Goal: Task Accomplishment & Management: Manage account settings

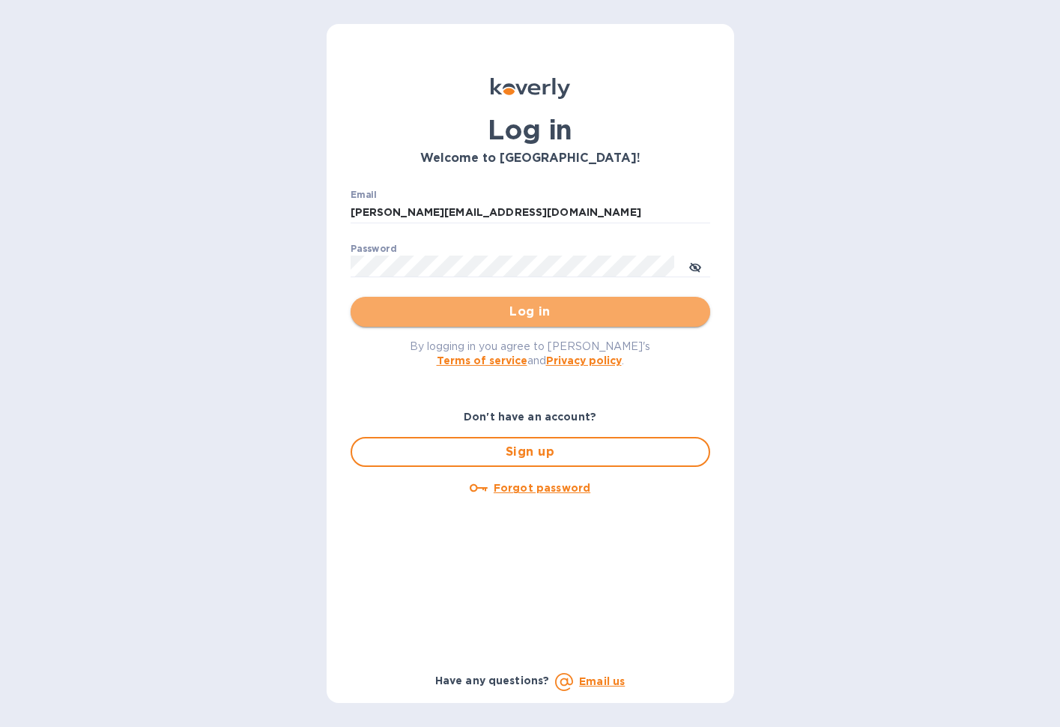
click at [544, 315] on span "Log in" at bounding box center [531, 312] width 336 height 18
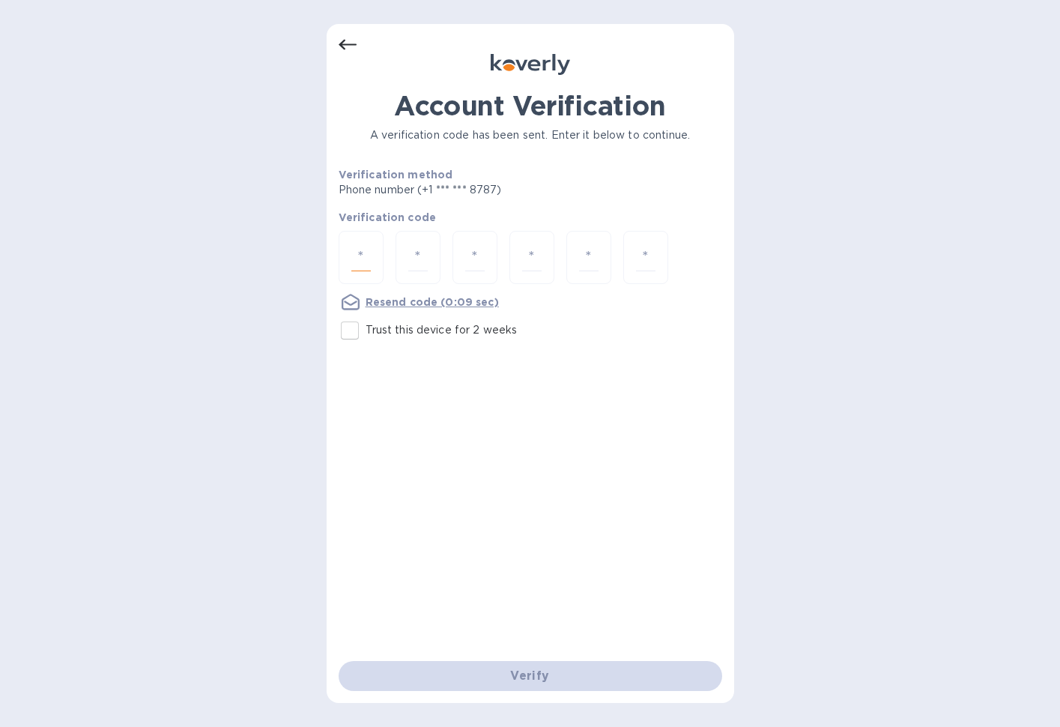
click at [364, 258] on input "number" at bounding box center [360, 258] width 19 height 28
type input "3"
type input "1"
type input "3"
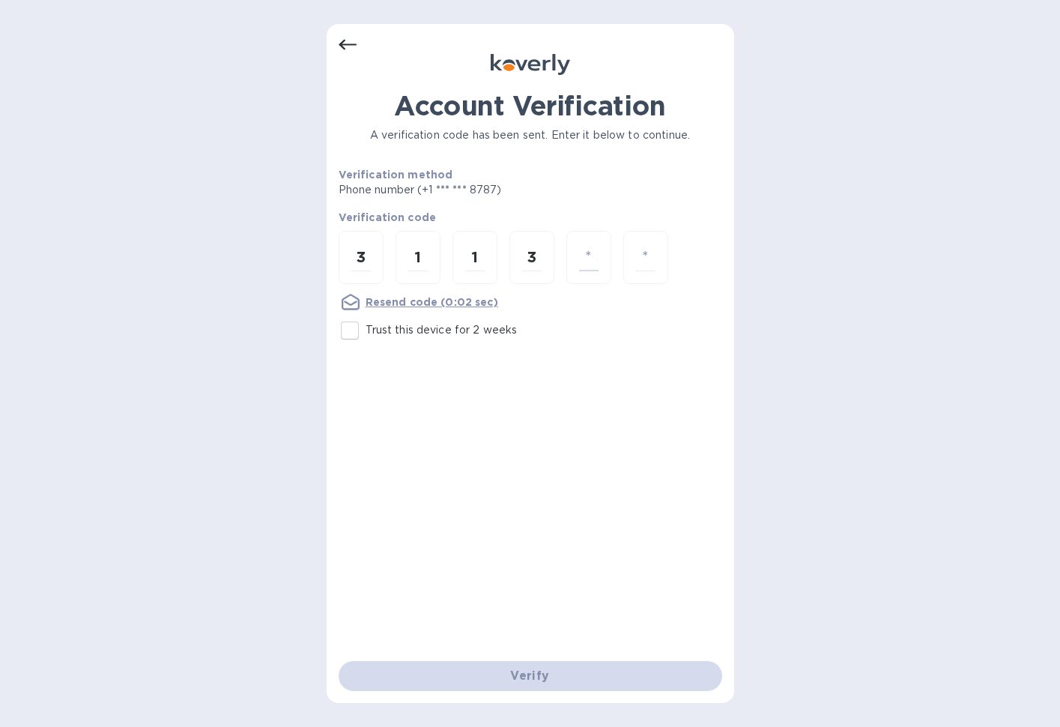
type input "4"
type input "9"
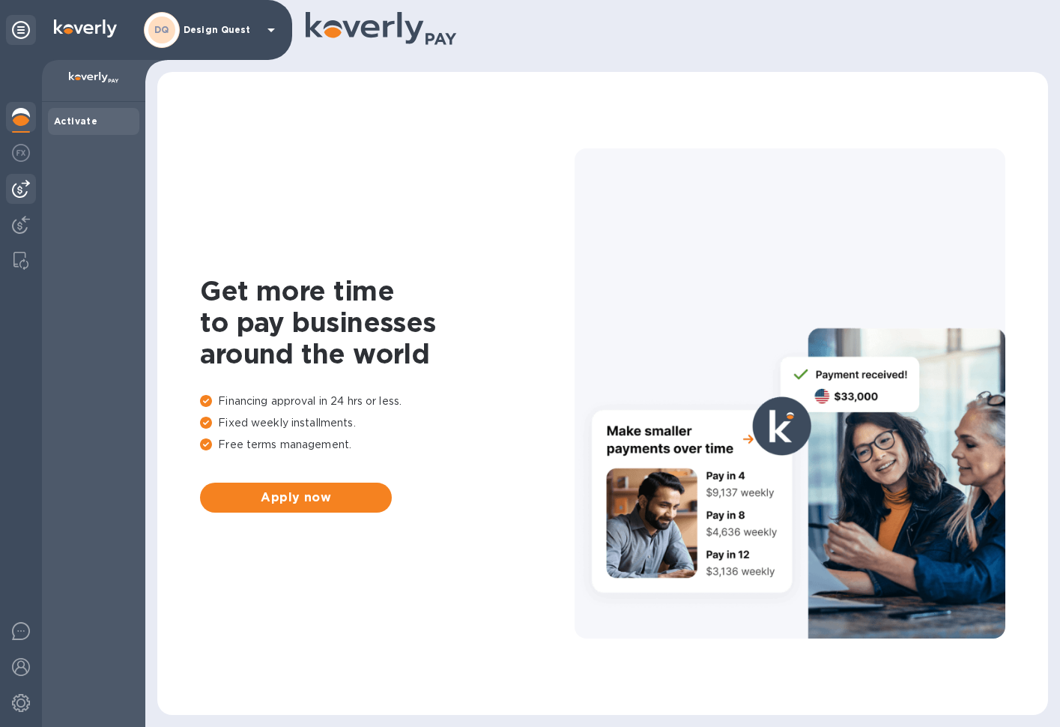
click at [22, 192] on img at bounding box center [21, 189] width 18 height 18
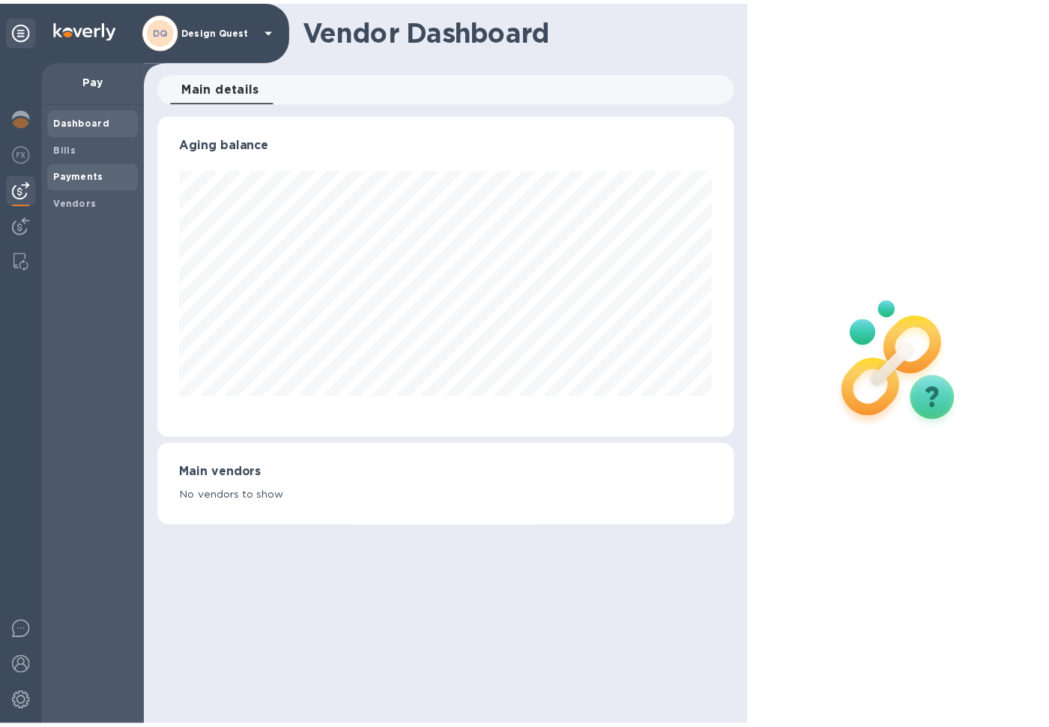
scroll to position [324, 583]
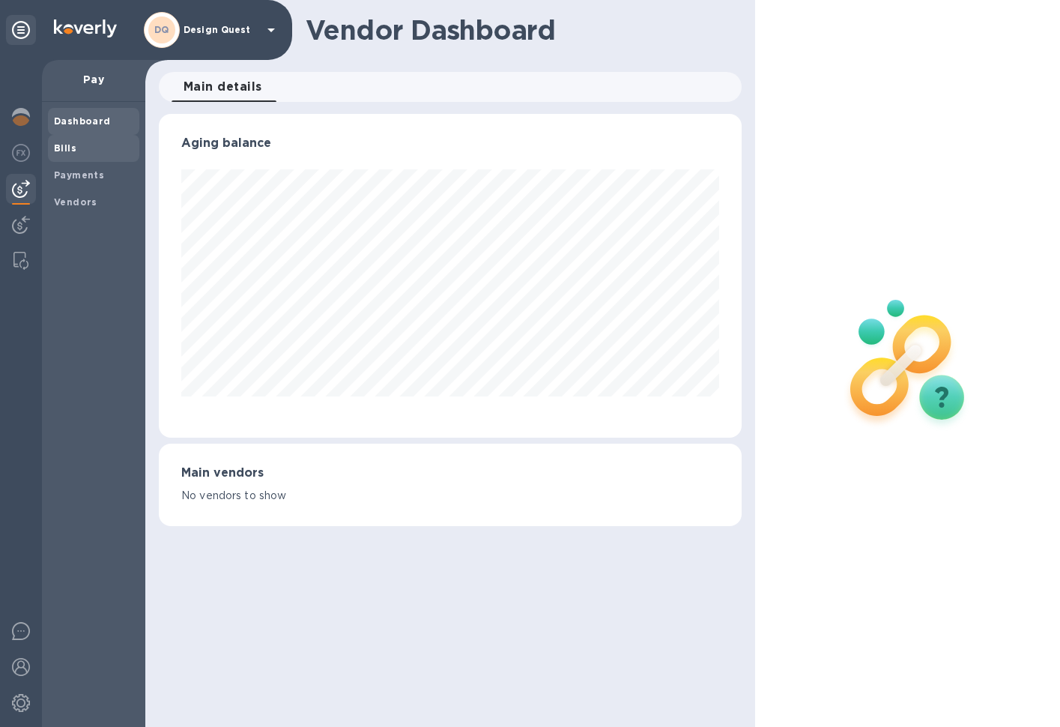
click at [83, 152] on span "Bills" at bounding box center [93, 148] width 79 height 15
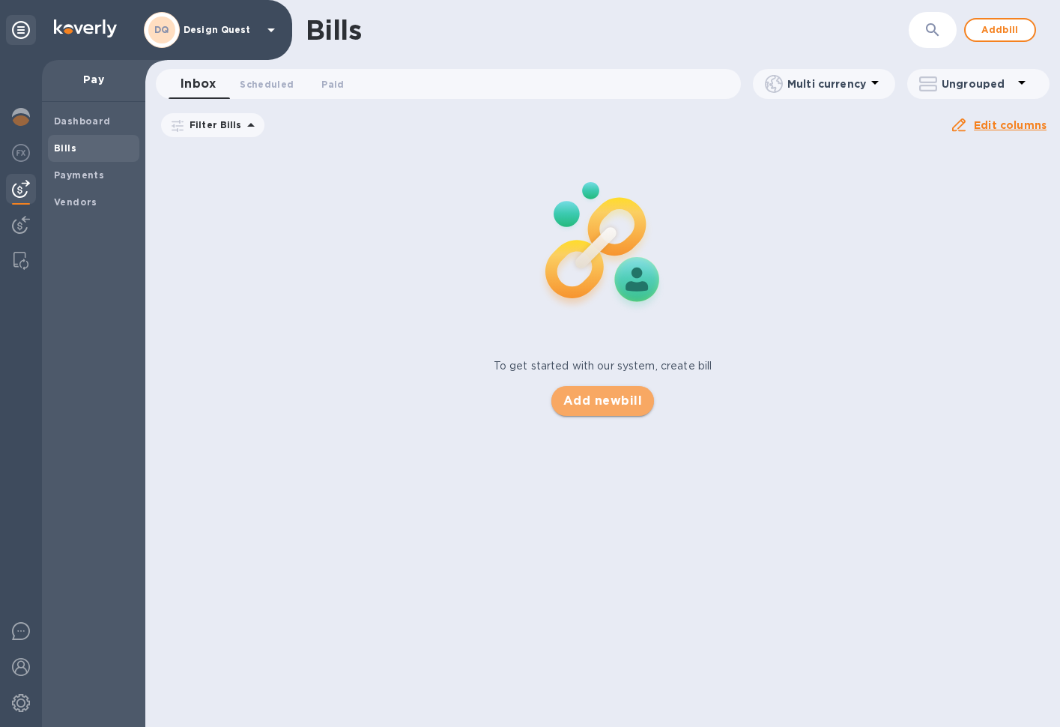
click at [617, 404] on span "Add new bill" at bounding box center [602, 401] width 79 height 18
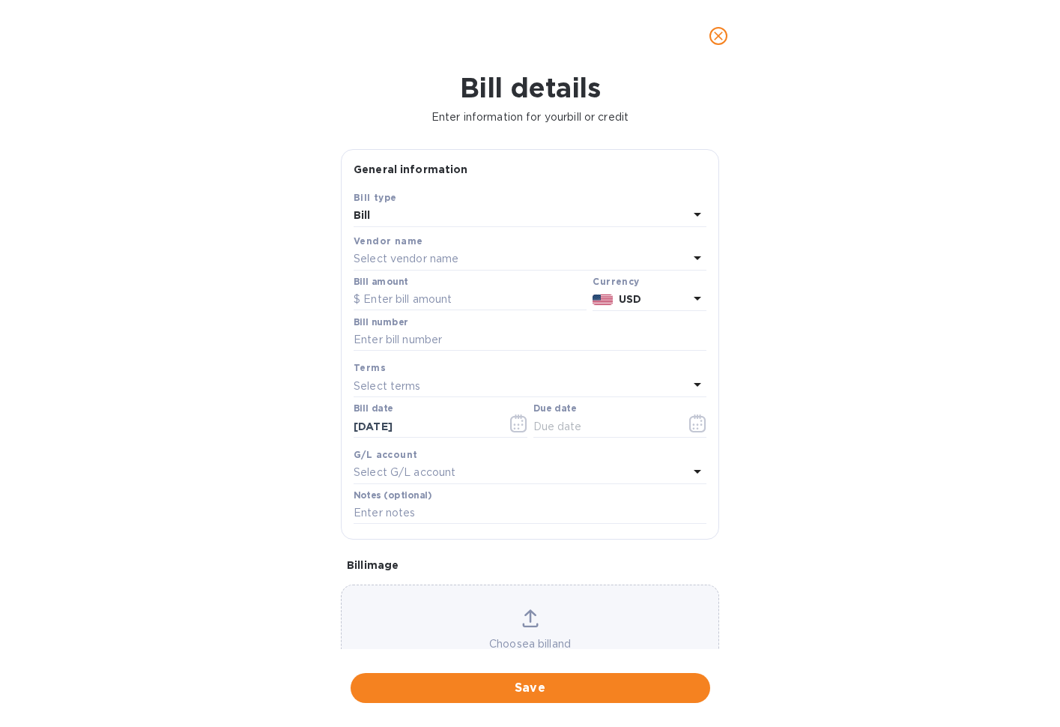
click at [484, 258] on div "Select vendor name" at bounding box center [521, 259] width 335 height 21
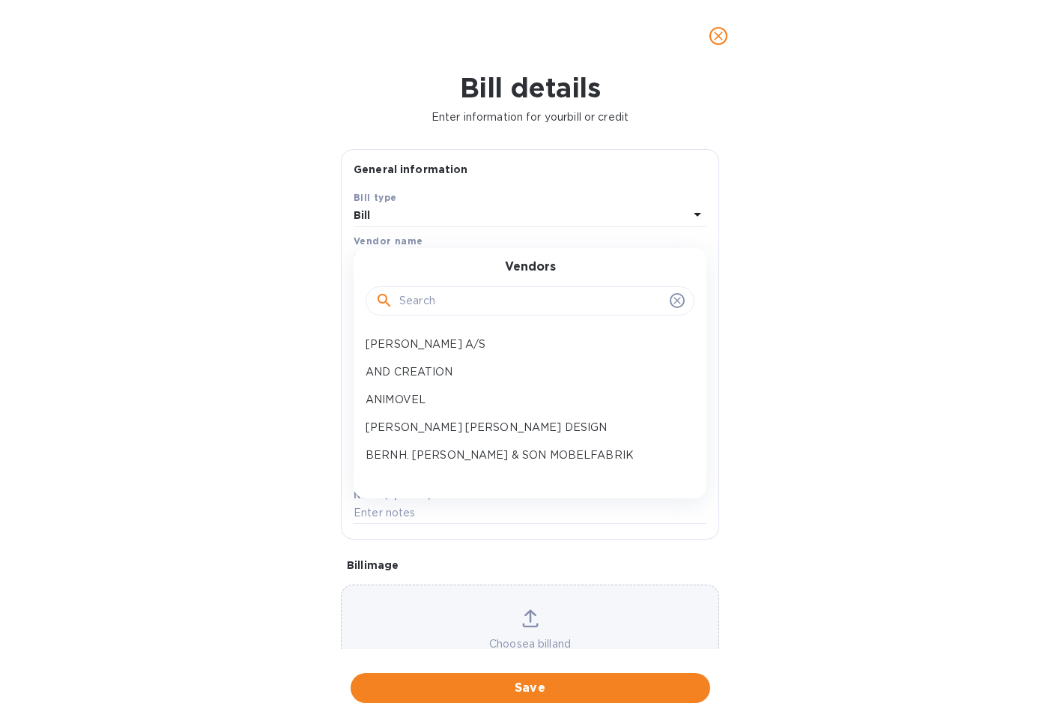
click at [487, 302] on input "text" at bounding box center [531, 301] width 264 height 22
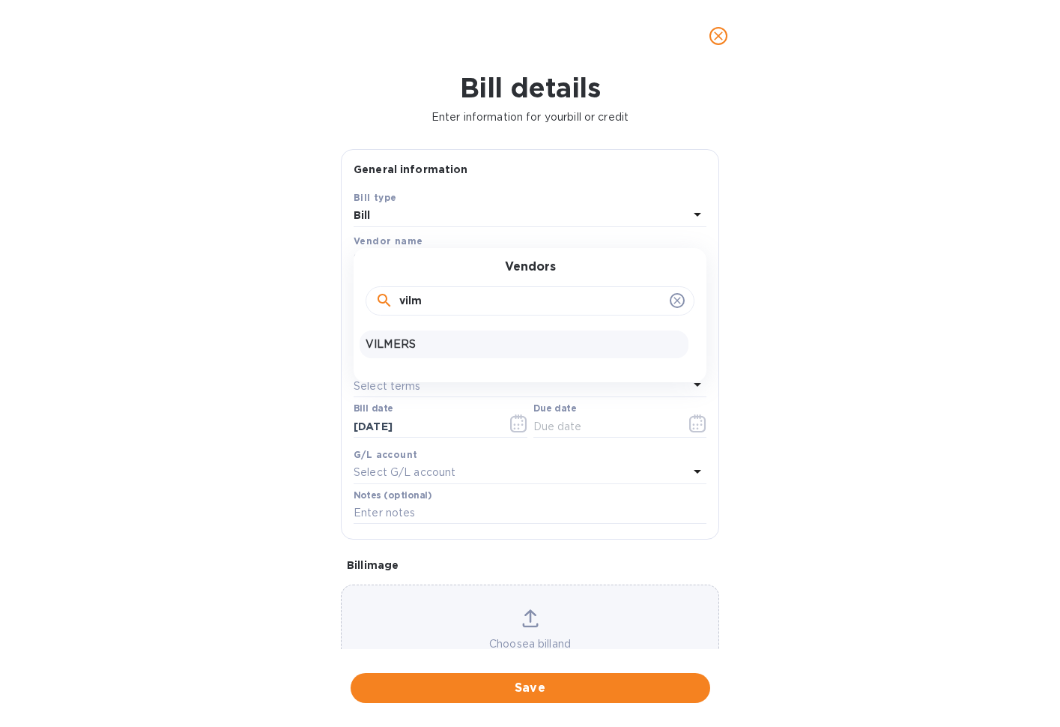
type input "vilm"
click at [404, 341] on p "VILMERS" at bounding box center [524, 344] width 317 height 16
type input "[DATE]"
click at [484, 300] on input "text" at bounding box center [470, 299] width 233 height 22
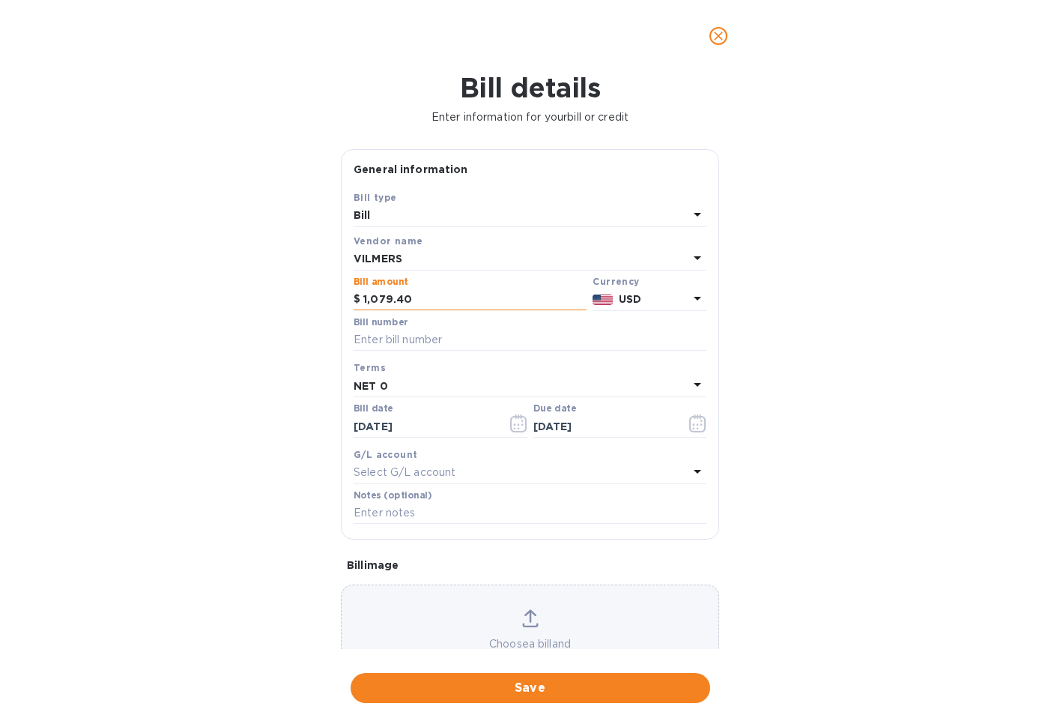
type input "1,079.40"
drag, startPoint x: 368, startPoint y: 339, endPoint x: 327, endPoint y: 341, distance: 41.2
click at [327, 341] on div "Bill details Enter information for your bill or credit General information Save…" at bounding box center [530, 399] width 1060 height 655
drag, startPoint x: 354, startPoint y: 339, endPoint x: 440, endPoint y: 342, distance: 85.4
click at [440, 342] on input "INV LSO256136" at bounding box center [530, 340] width 353 height 22
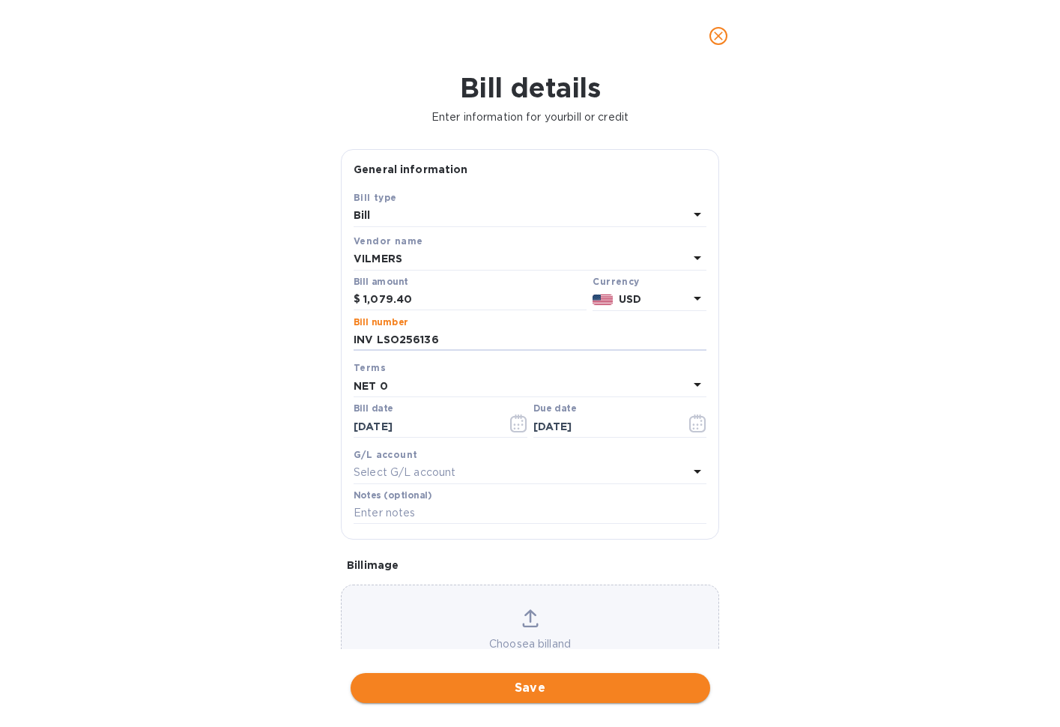
type input "INV LSO256136"
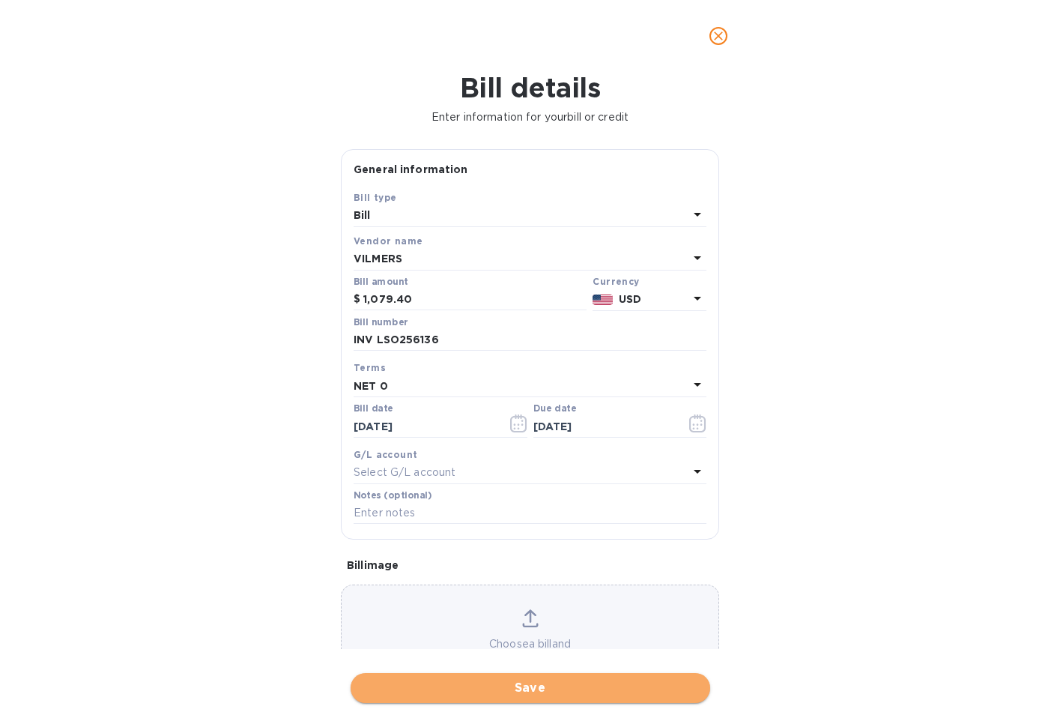
click at [524, 679] on span "Save" at bounding box center [531, 688] width 336 height 18
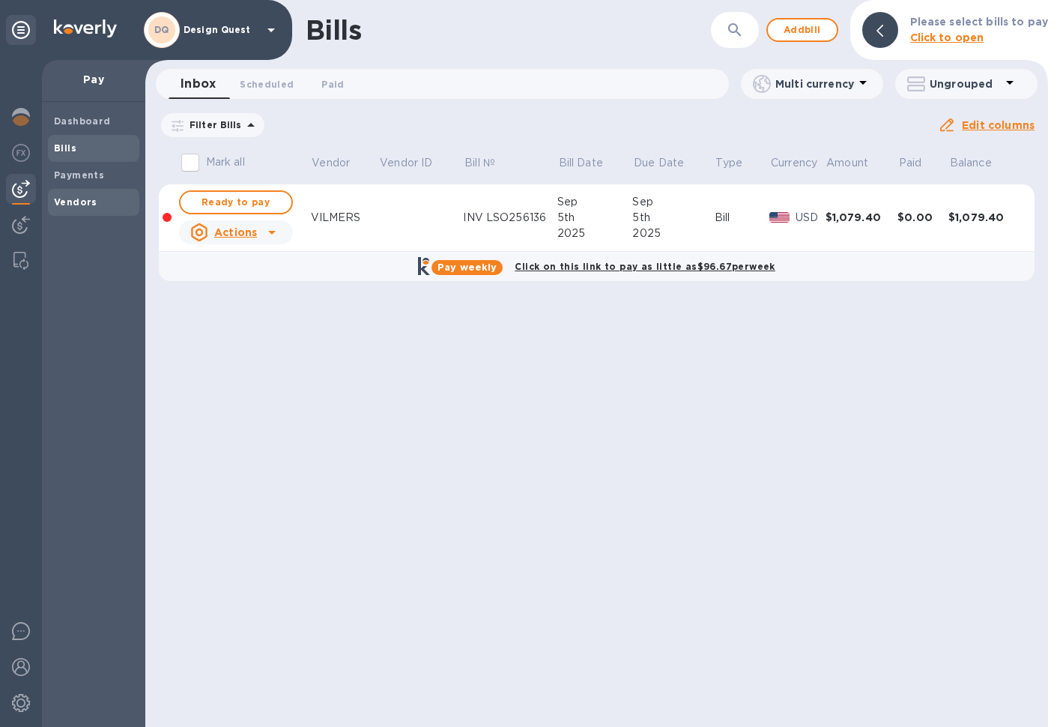
click at [83, 203] on b "Vendors" at bounding box center [75, 201] width 43 height 11
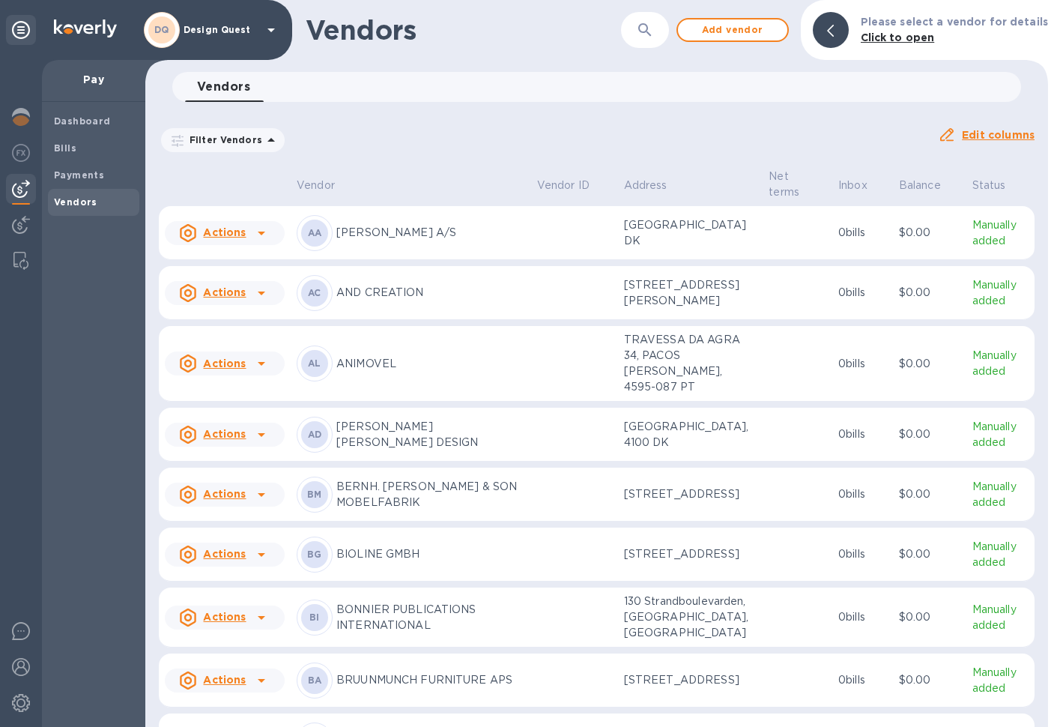
click at [654, 25] on icon "button" at bounding box center [645, 30] width 18 height 18
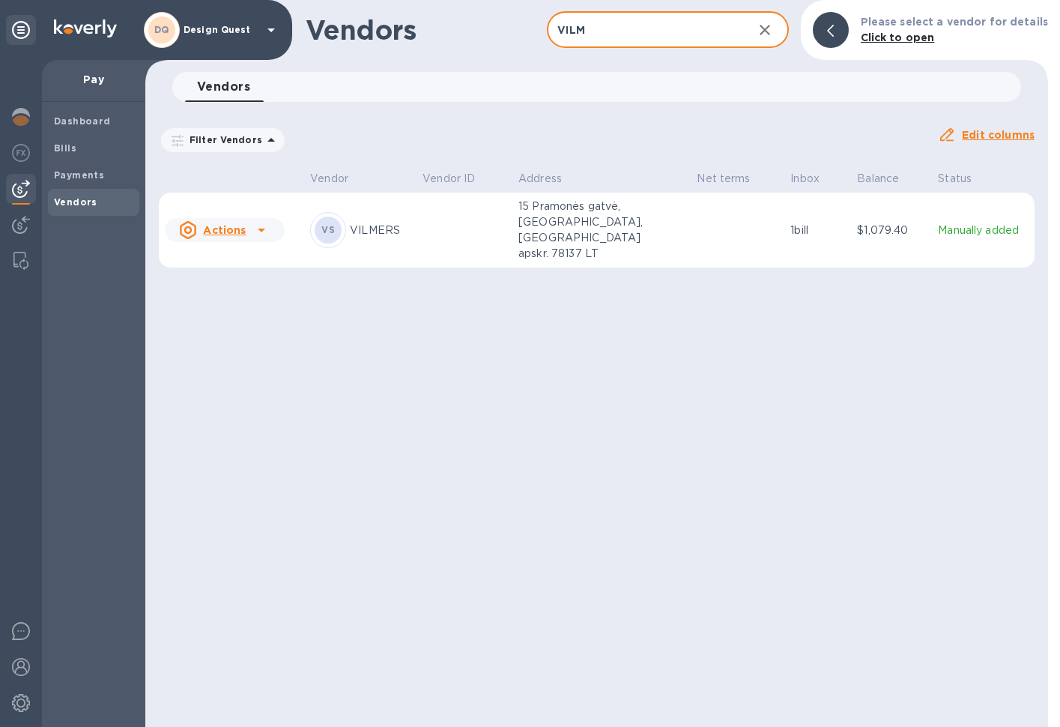
type input "VILM"
click at [366, 223] on p "VILMERS" at bounding box center [380, 231] width 61 height 16
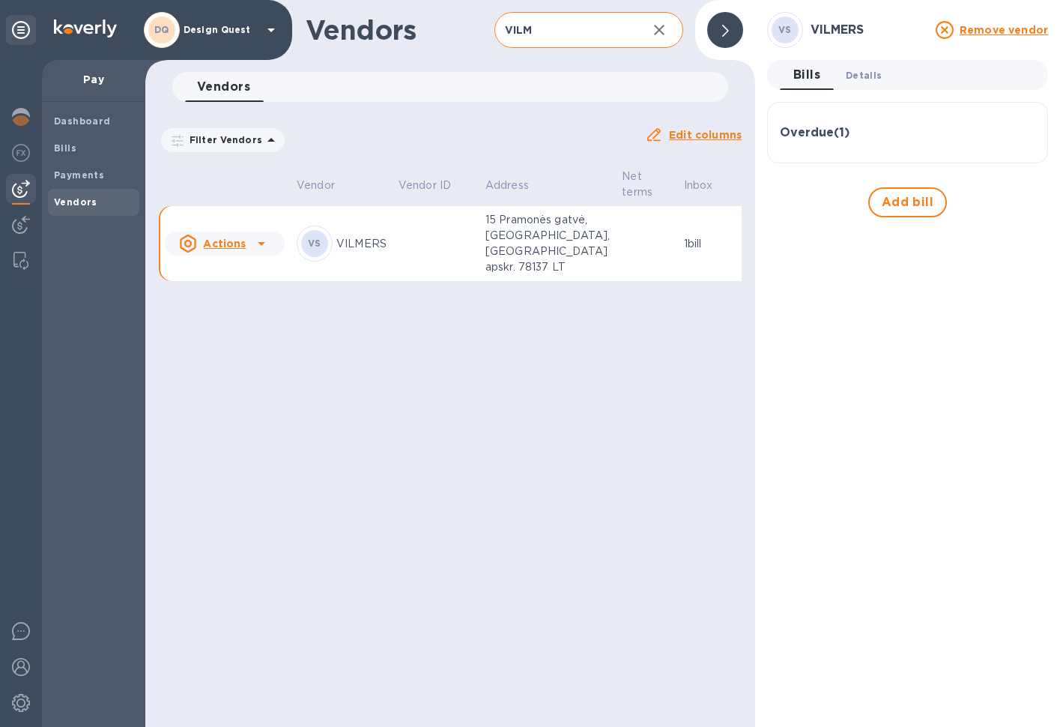
click at [871, 79] on span "Details 0" at bounding box center [864, 75] width 36 height 16
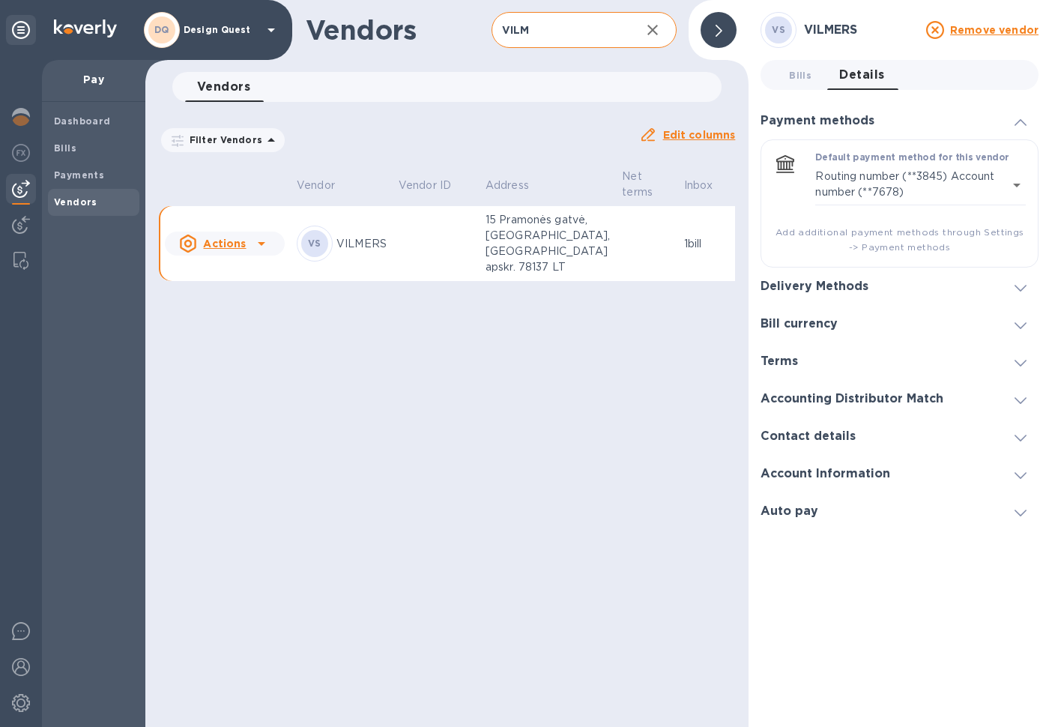
click at [1026, 286] on div at bounding box center [1020, 286] width 36 height 15
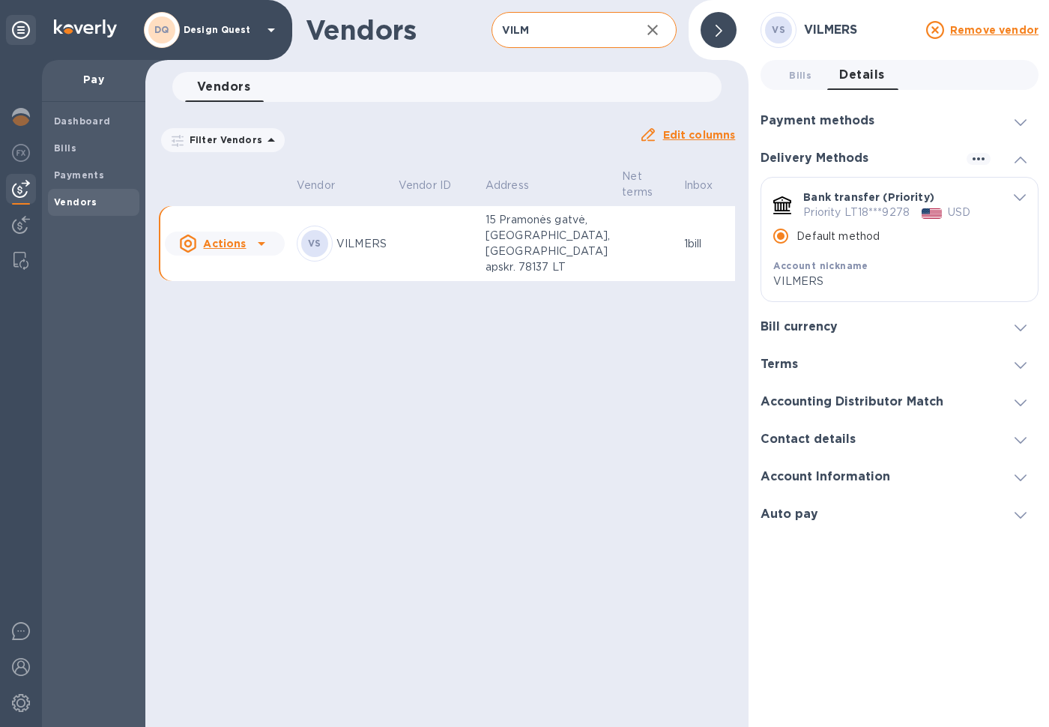
click at [885, 217] on p "Priority LT18***9278" at bounding box center [856, 213] width 106 height 16
click at [1015, 201] on icon "default-method" at bounding box center [1020, 197] width 12 height 7
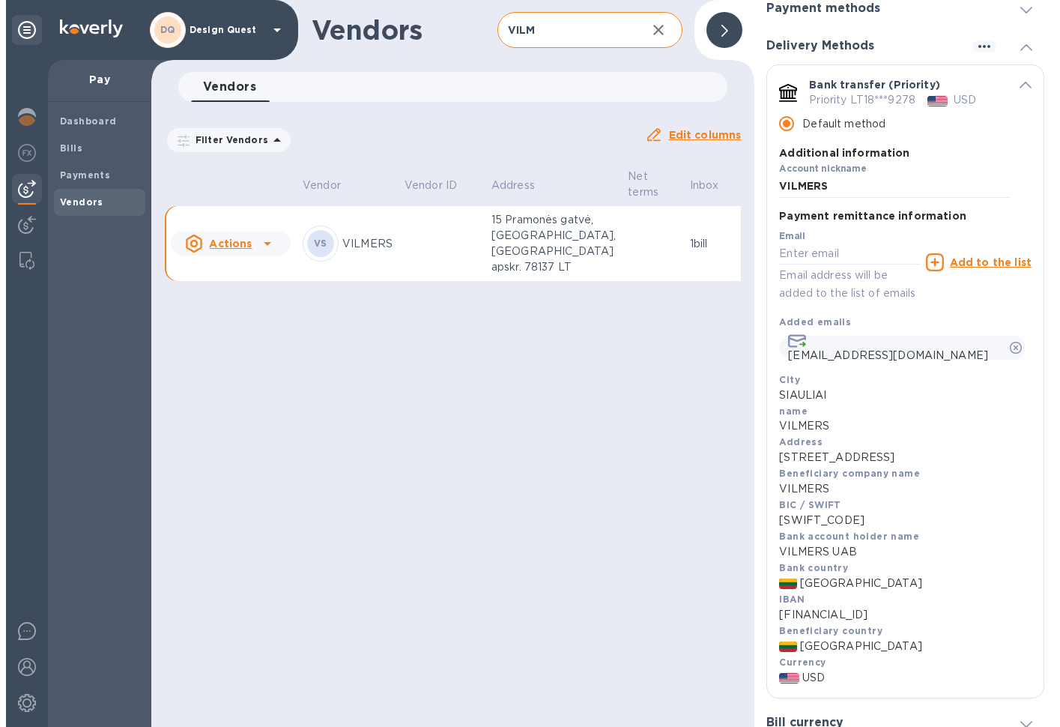
scroll to position [227, 0]
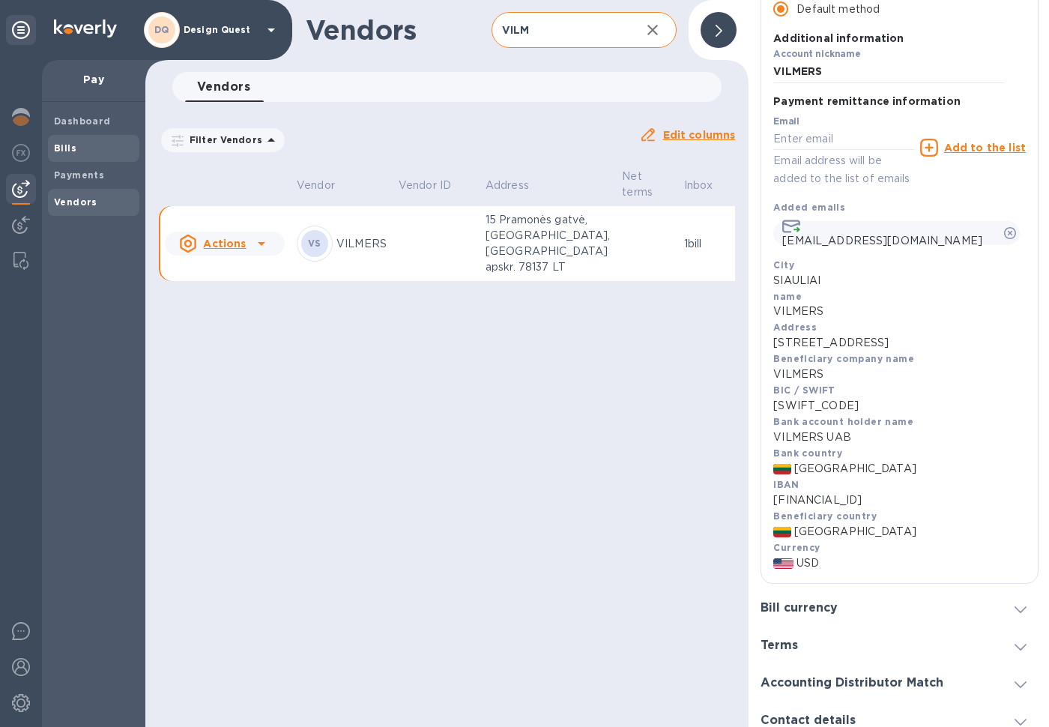
click at [70, 153] on div "Bills" at bounding box center [93, 148] width 91 height 27
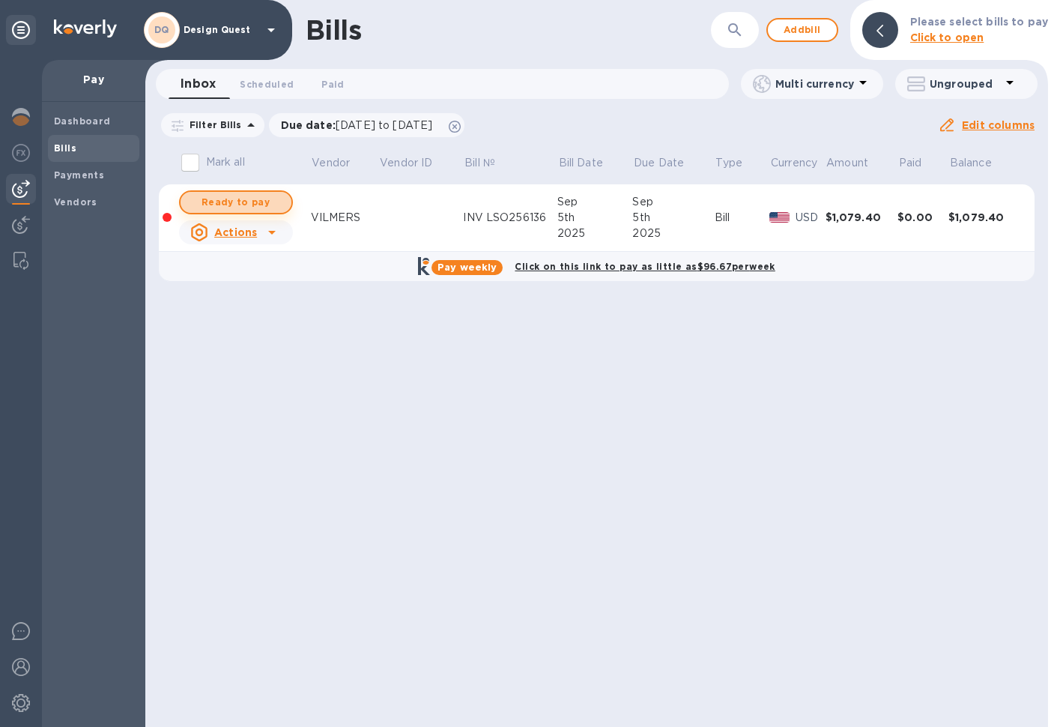
click at [247, 204] on span "Ready to pay" at bounding box center [236, 202] width 87 height 18
checkbox input "true"
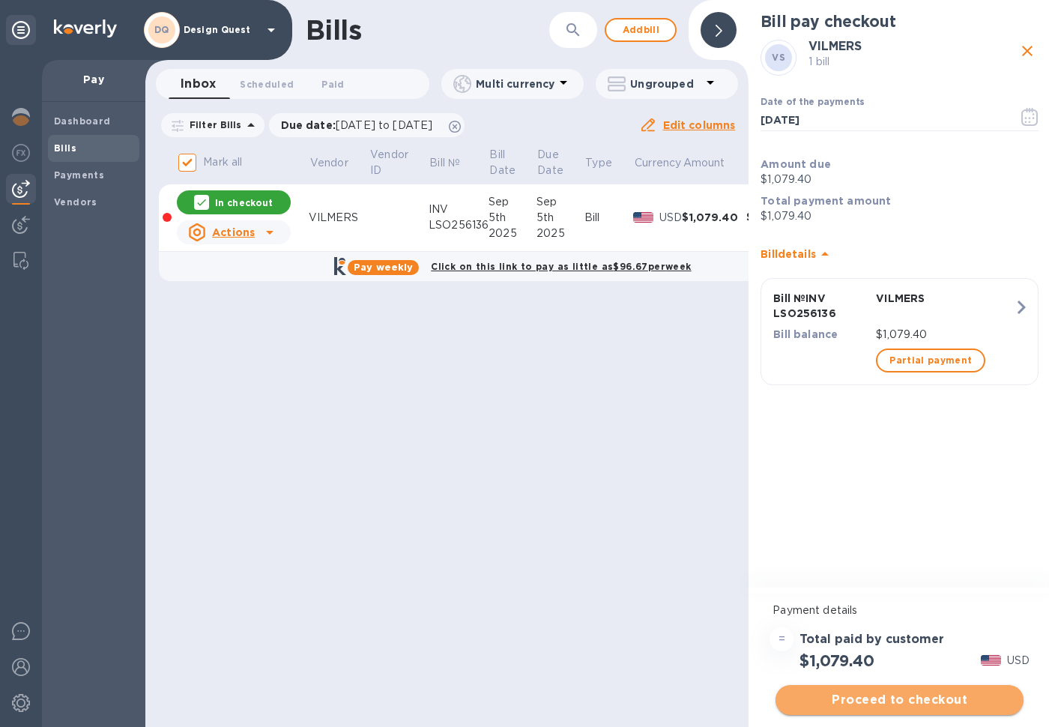
click at [863, 702] on span "Proceed to checkout" at bounding box center [899, 700] width 224 height 18
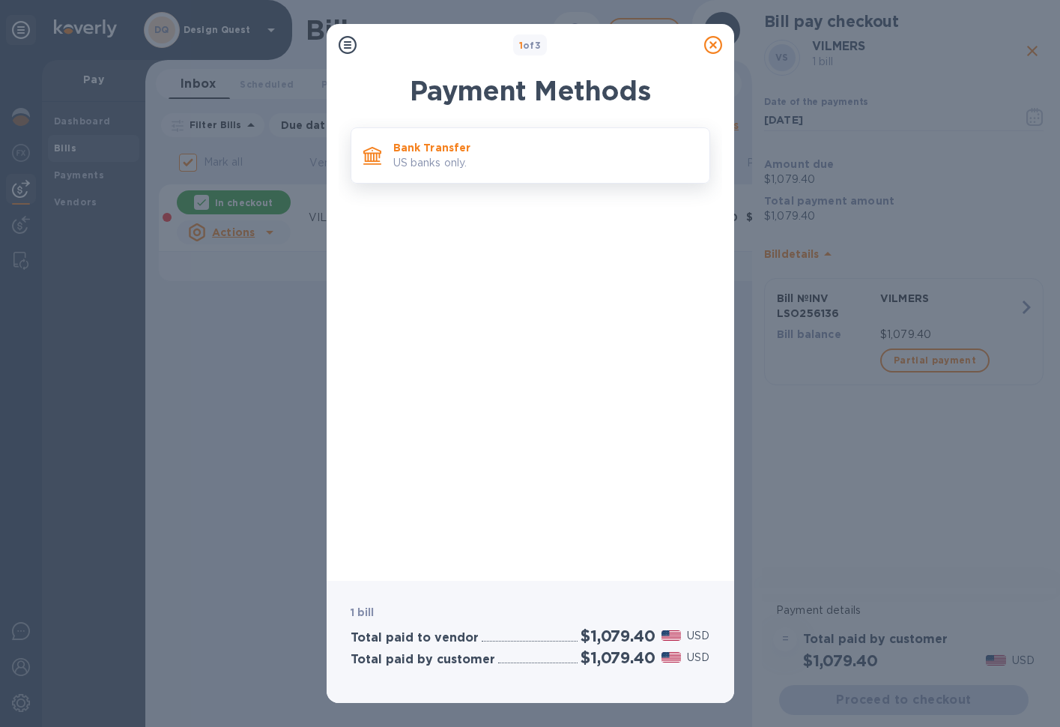
click at [494, 160] on p "US banks only." at bounding box center [545, 163] width 304 height 16
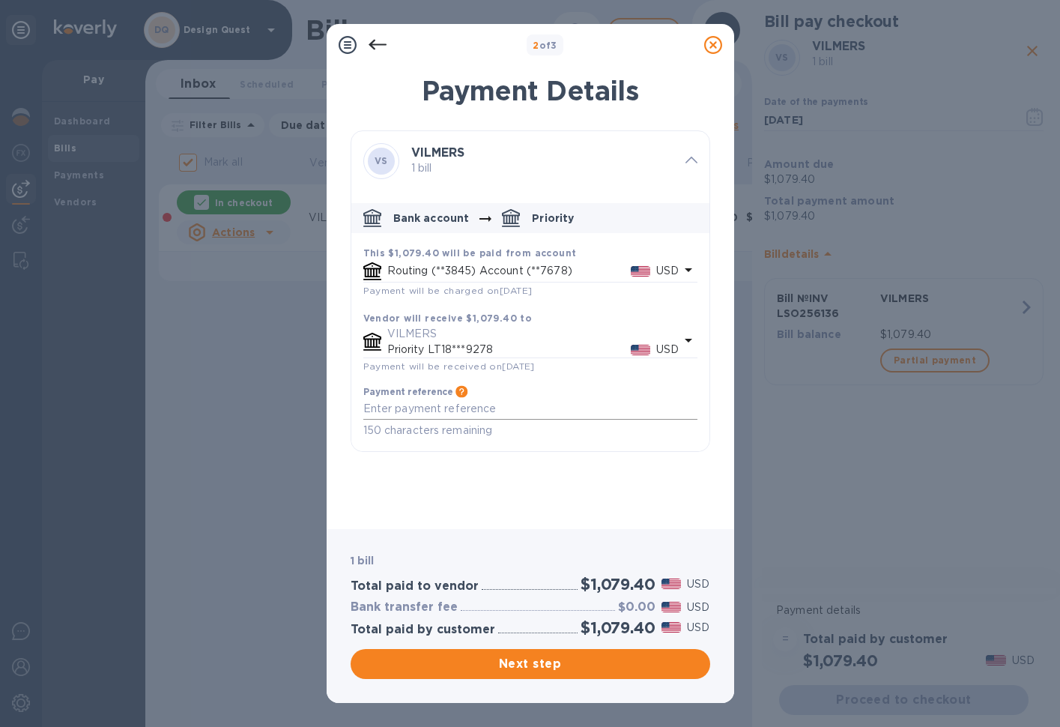
click at [402, 399] on div "x" at bounding box center [530, 409] width 334 height 22
click at [402, 402] on textarea "default-method" at bounding box center [530, 408] width 334 height 12
paste textarea "INV LSO256136"
type textarea "INV LSO256136"
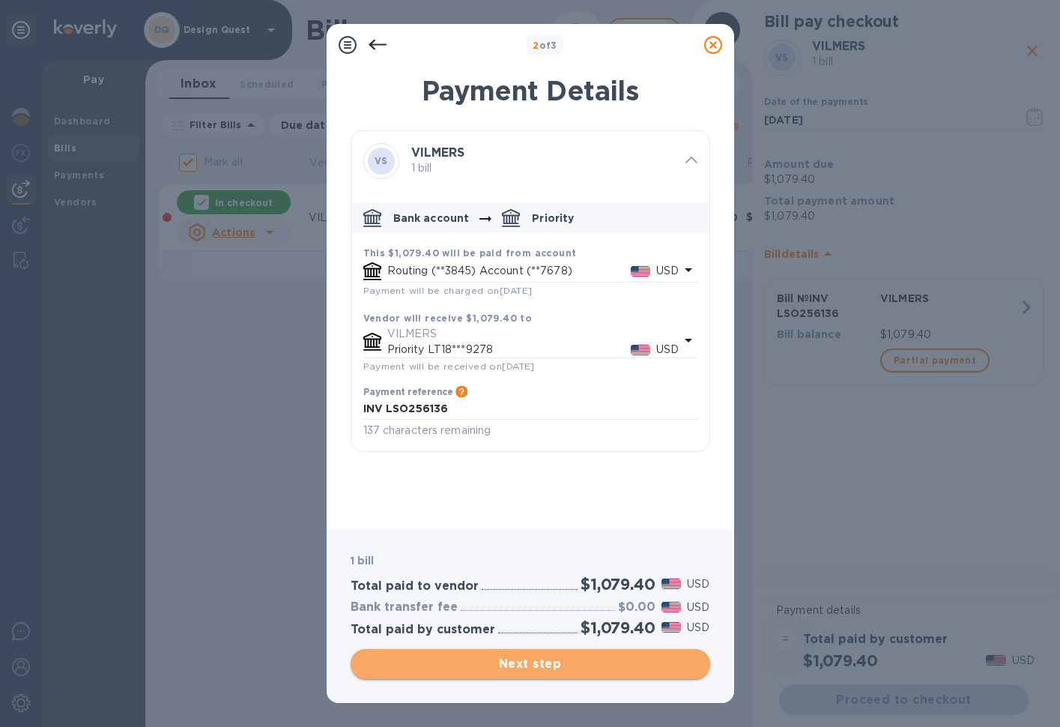
click at [528, 668] on span "Next step" at bounding box center [531, 664] width 336 height 18
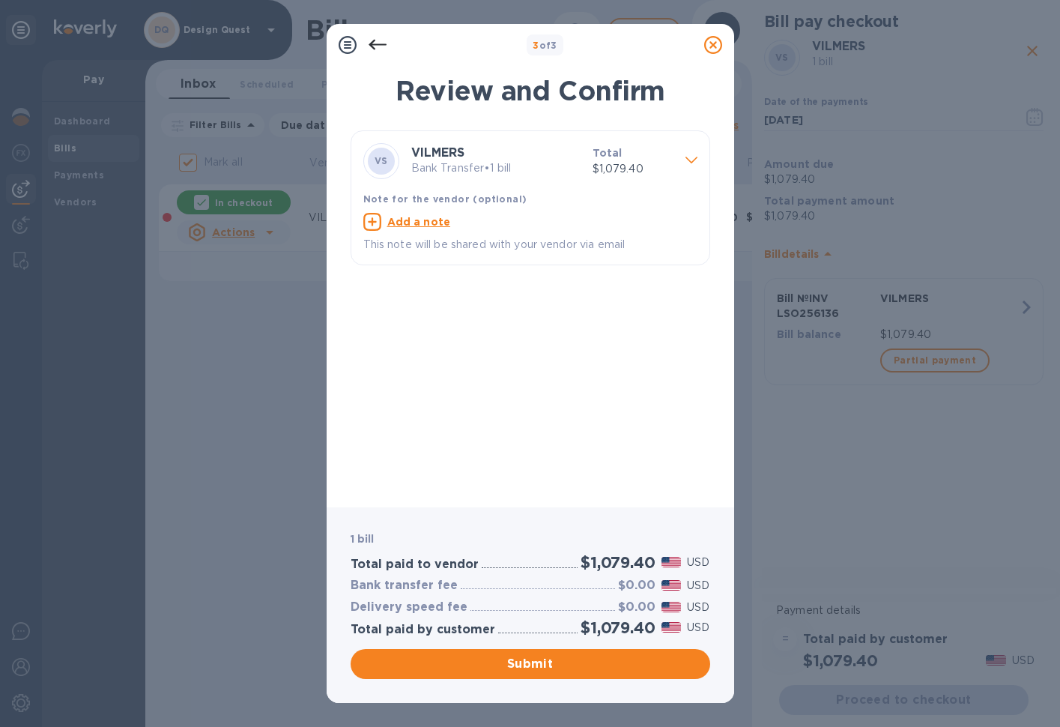
click at [419, 218] on u "Add a note" at bounding box center [419, 222] width 64 height 12
click at [421, 220] on textarea at bounding box center [518, 223] width 310 height 12
paste textarea "INV LSO256136"
type textarea "INV LSO256136"
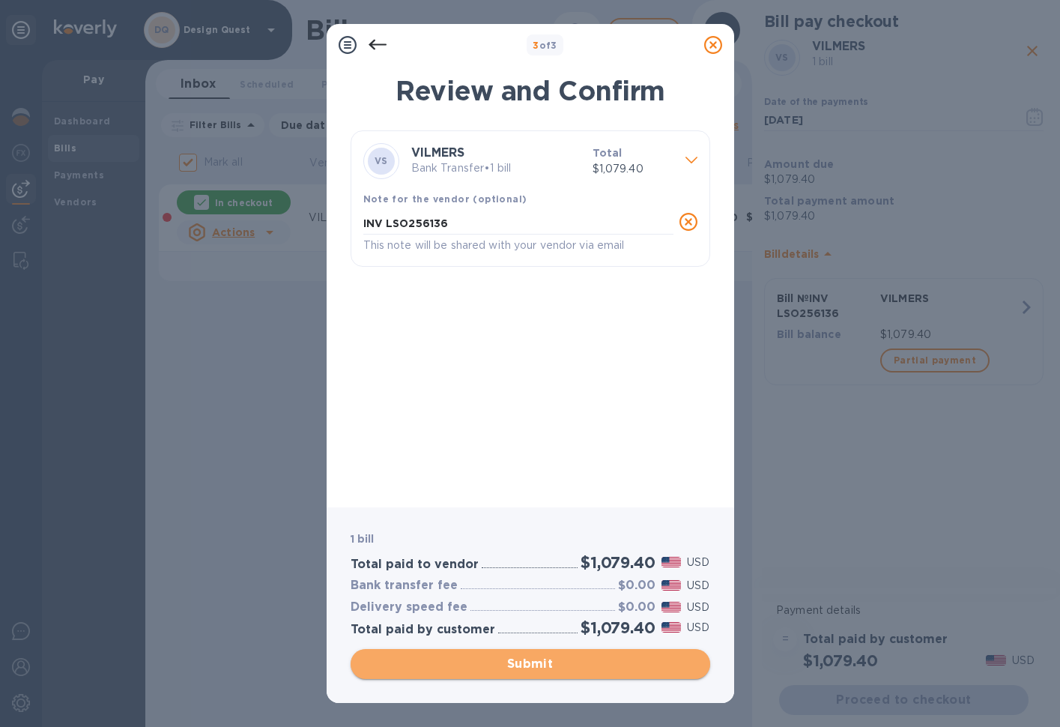
click at [527, 664] on span "Submit" at bounding box center [531, 664] width 336 height 18
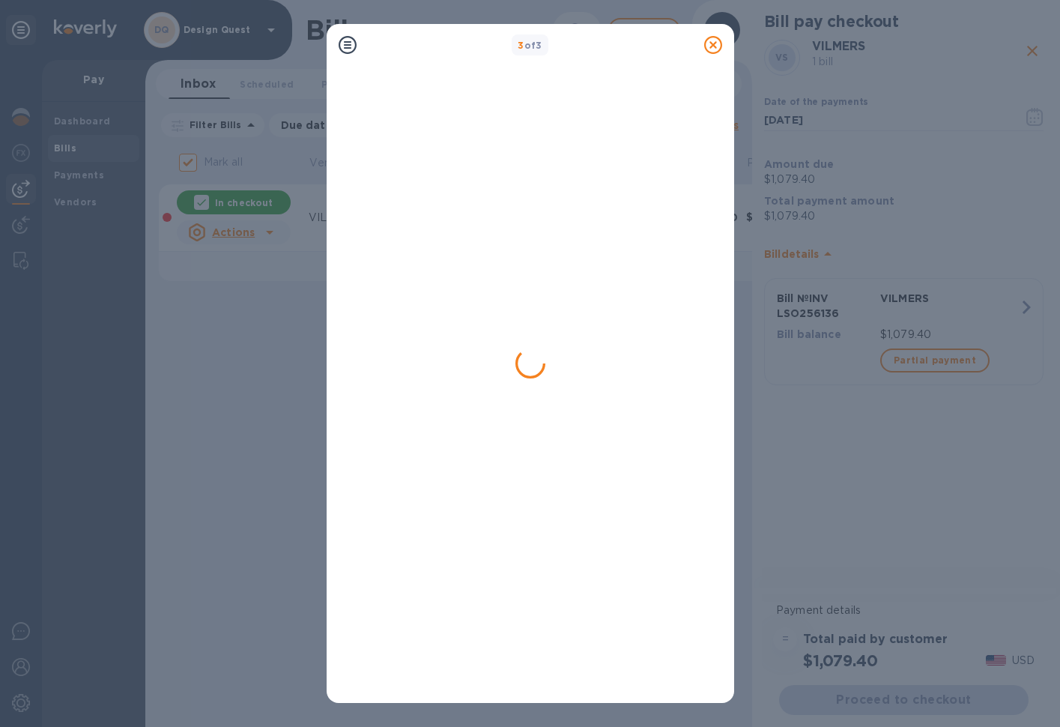
checkbox input "false"
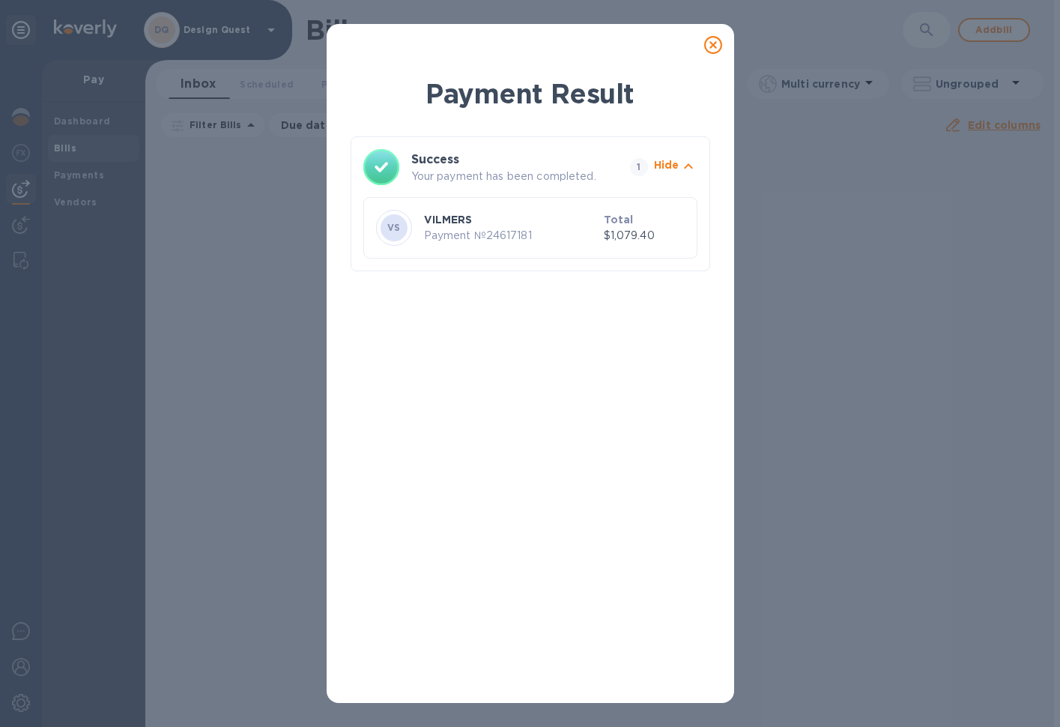
click at [450, 233] on p "Payment № 24617181" at bounding box center [511, 236] width 174 height 16
click at [713, 43] on icon at bounding box center [713, 45] width 18 height 18
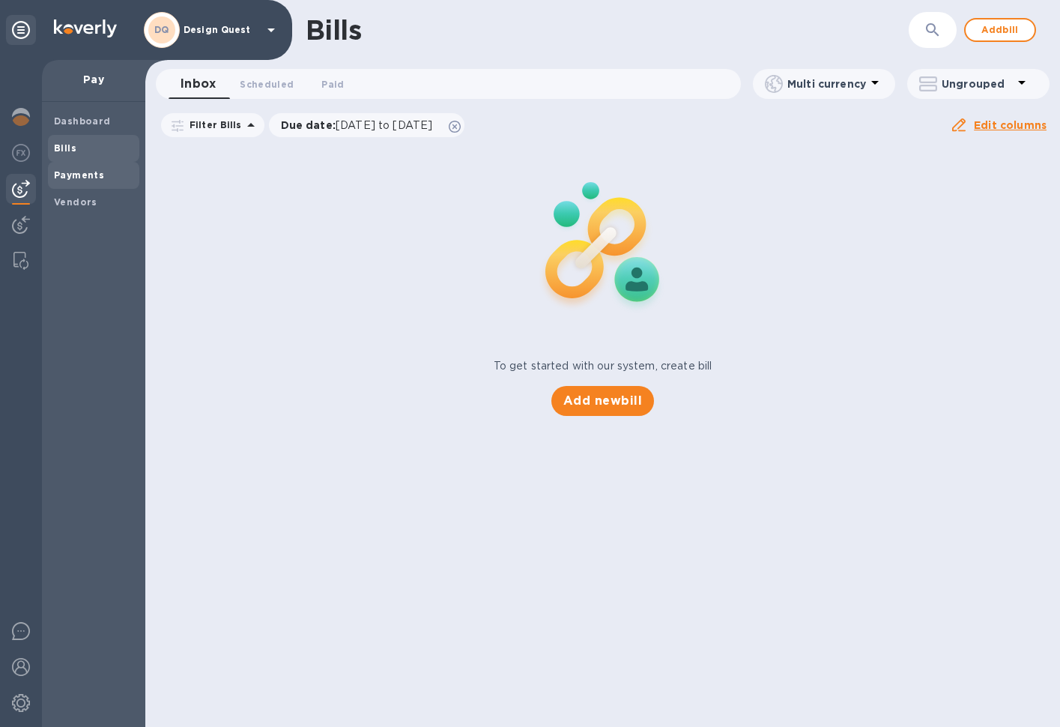
click at [82, 178] on b "Payments" at bounding box center [79, 174] width 50 height 11
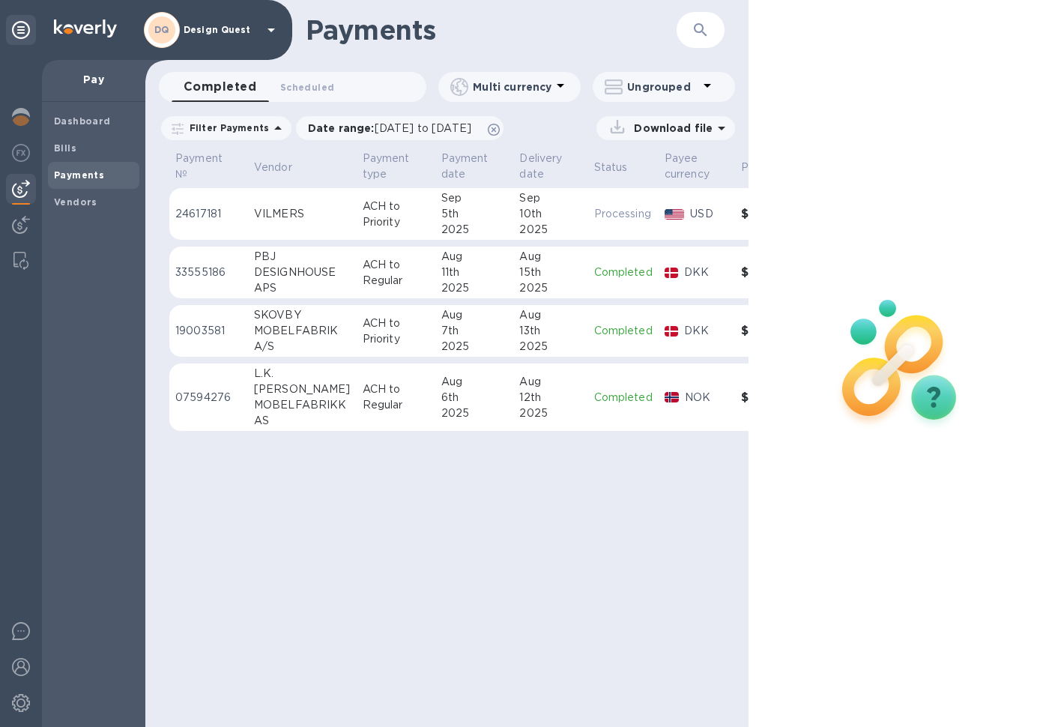
click at [284, 218] on div "VILMERS" at bounding box center [302, 214] width 97 height 16
